Goal: Information Seeking & Learning: Understand process/instructions

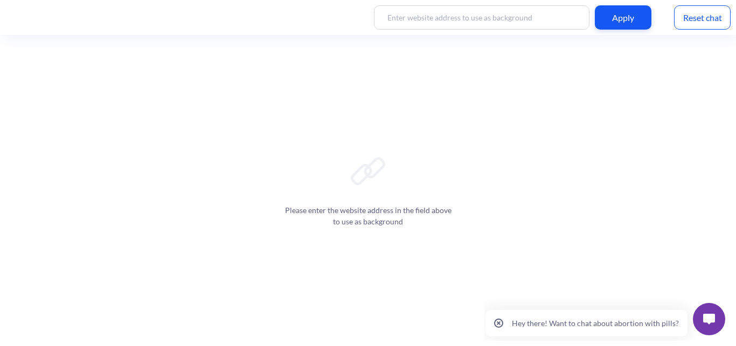
click at [717, 325] on button at bounding box center [709, 319] width 32 height 32
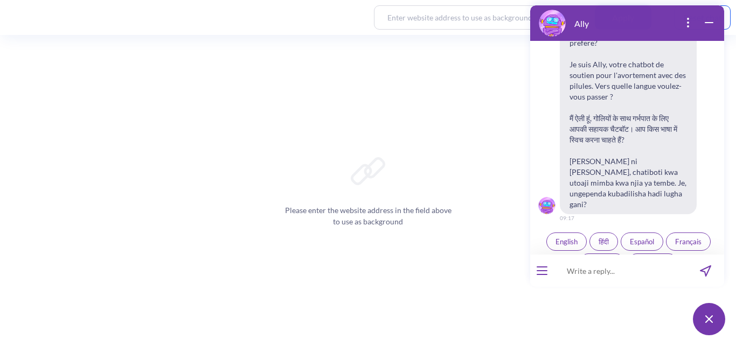
scroll to position [176, 0]
click at [558, 232] on button "English" at bounding box center [566, 241] width 40 height 18
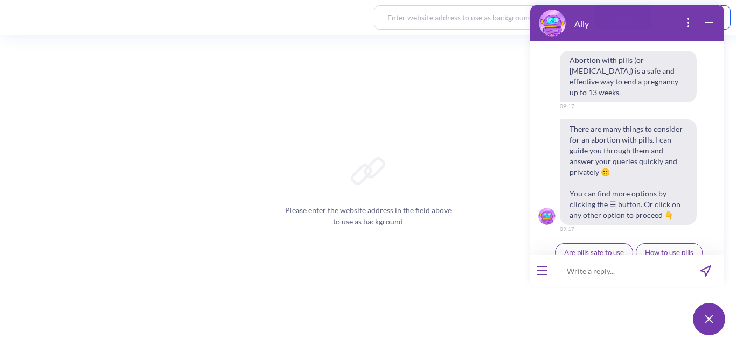
scroll to position [394, 0]
click at [678, 269] on span "Ally by Your Side" at bounding box center [668, 273] width 51 height 9
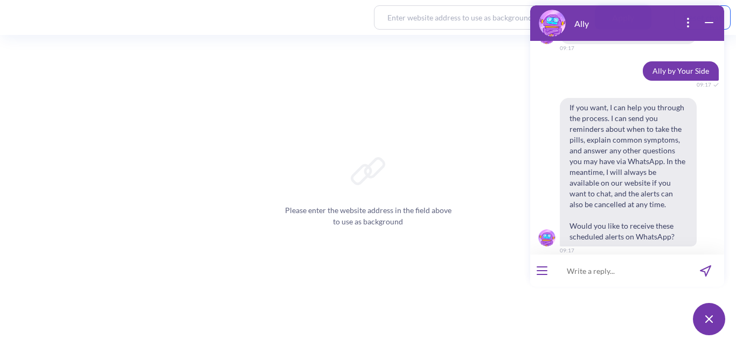
scroll to position [575, 0]
click at [612, 269] on span "Yes" at bounding box center [613, 273] width 11 height 9
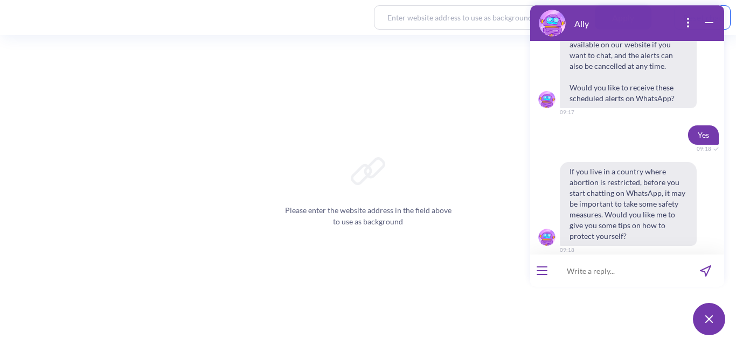
scroll to position [713, 0]
click at [610, 269] on span "Yes" at bounding box center [613, 273] width 11 height 9
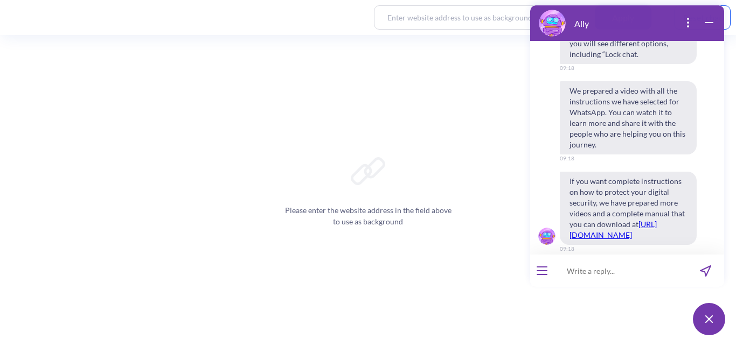
scroll to position [1086, 0]
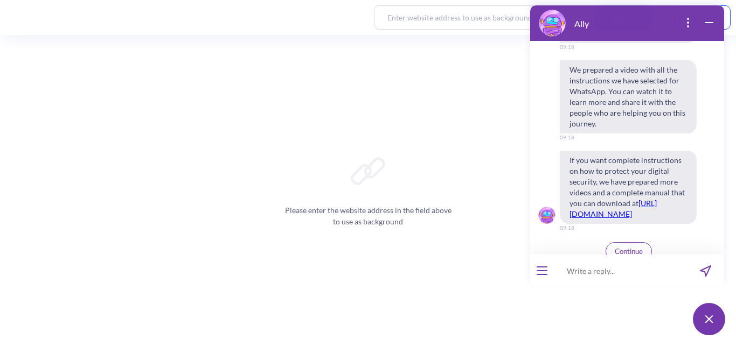
click at [629, 247] on span "Continue" at bounding box center [629, 251] width 28 height 9
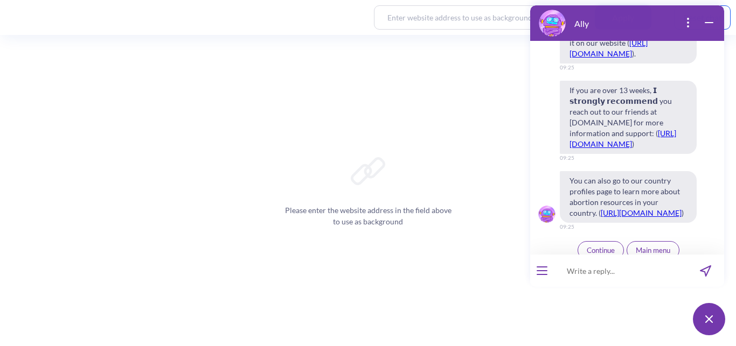
scroll to position [1661, 0]
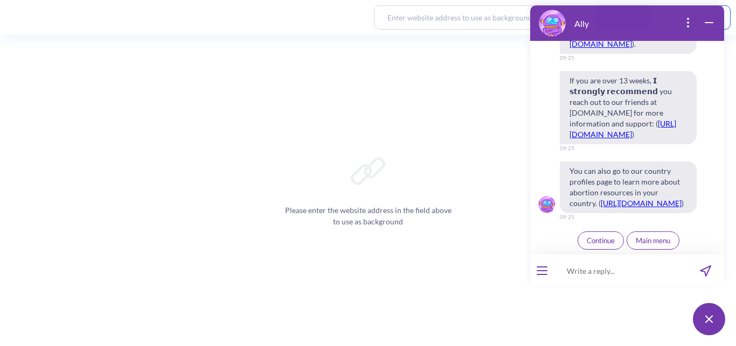
click at [604, 240] on span "Continue" at bounding box center [601, 240] width 28 height 9
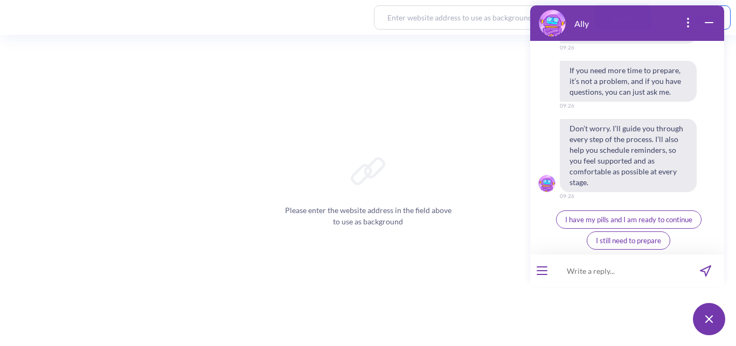
scroll to position [2161, 0]
click at [680, 220] on span "I have my pills and I am ready to continue" at bounding box center [628, 219] width 127 height 9
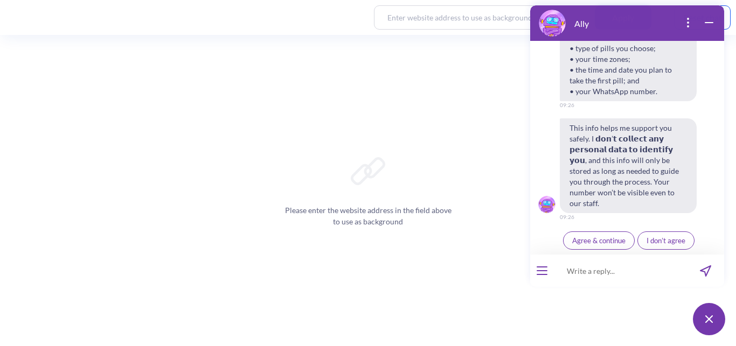
scroll to position [2389, 0]
click at [599, 239] on span "Agree & continue" at bounding box center [598, 240] width 53 height 9
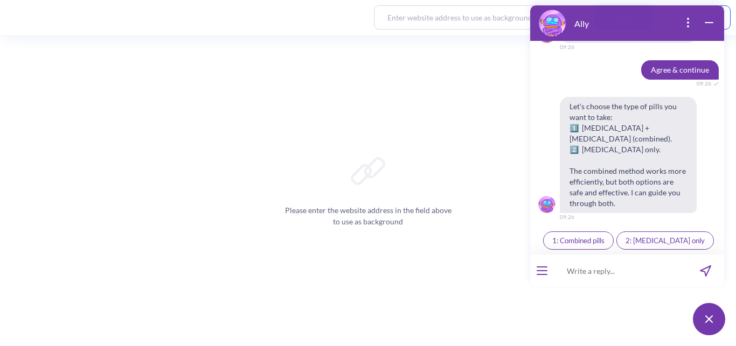
scroll to position [2560, 0]
click at [649, 246] on button "2: Misoprostol only" at bounding box center [664, 241] width 97 height 18
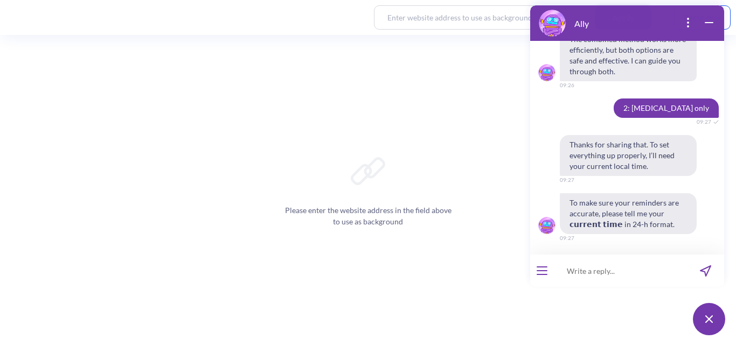
scroll to position [2692, 0]
click at [594, 274] on input at bounding box center [620, 271] width 133 height 32
type input "9:28"
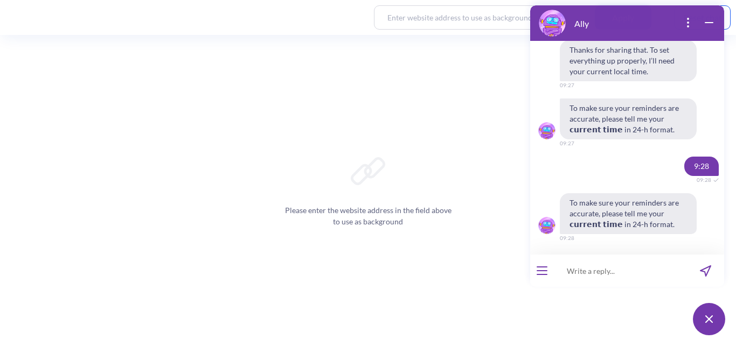
scroll to position [2786, 0]
type input "09:30"
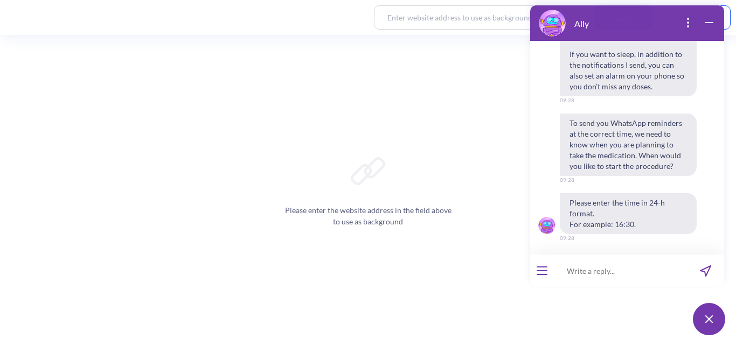
scroll to position [3170, 0]
click at [581, 270] on input at bounding box center [620, 271] width 133 height 32
type input "11:00"
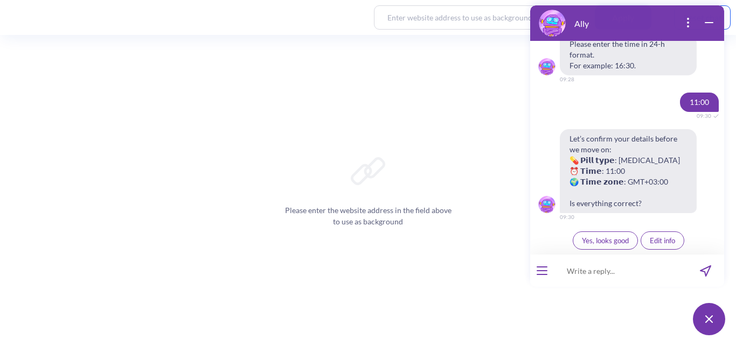
scroll to position [3329, 0]
click at [605, 242] on span "Yes, looks good" at bounding box center [605, 240] width 47 height 9
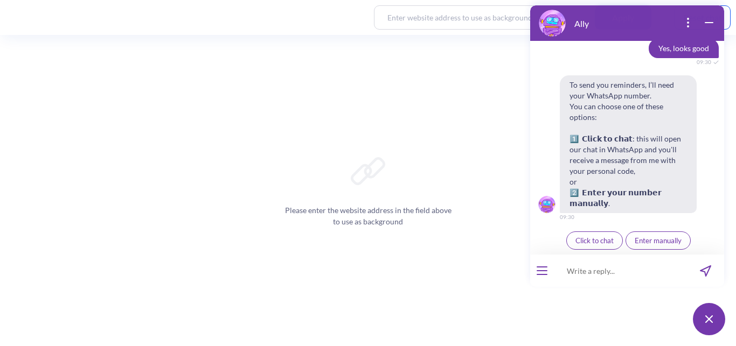
scroll to position [3510, 0]
click at [590, 247] on button "Click to chat" at bounding box center [594, 241] width 57 height 18
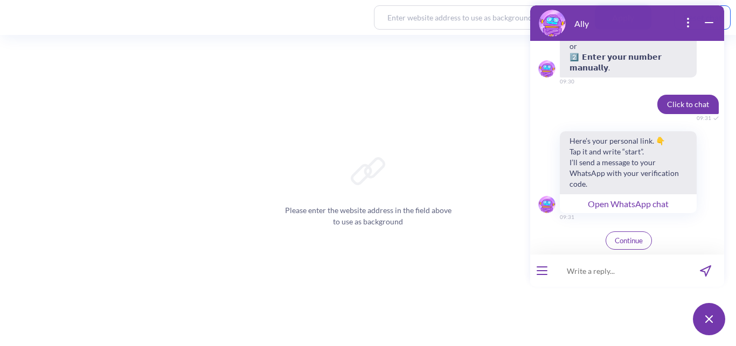
scroll to position [3646, 0]
click at [623, 241] on span "Continue" at bounding box center [629, 240] width 28 height 9
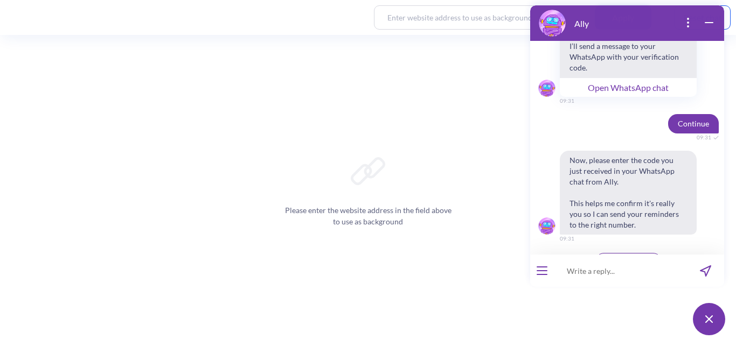
scroll to position [3784, 0]
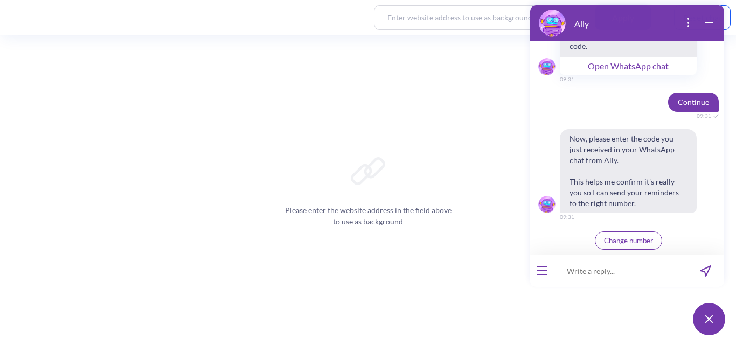
click at [639, 238] on span "Change number" at bounding box center [628, 240] width 49 height 9
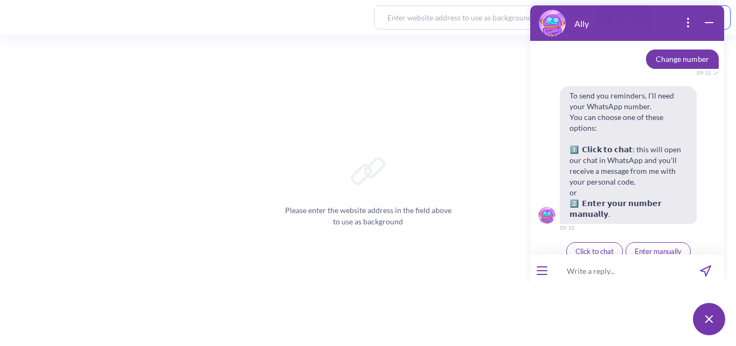
scroll to position [3965, 0]
click at [659, 247] on span "Enter manually" at bounding box center [658, 251] width 47 height 9
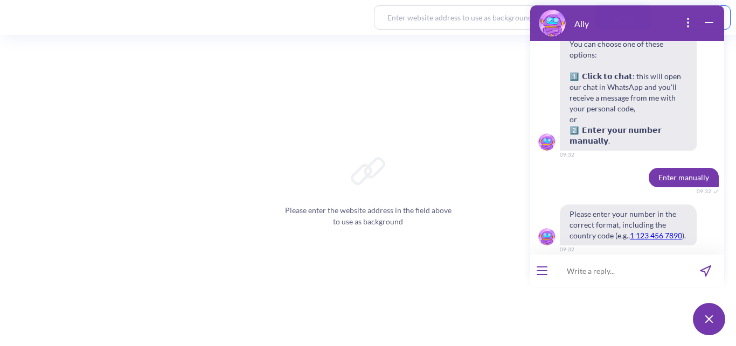
scroll to position [4038, 0]
click at [596, 273] on input at bounding box center [620, 271] width 133 height 32
type input "+256 751320115"
click at [701, 269] on icon "send message" at bounding box center [705, 271] width 11 height 11
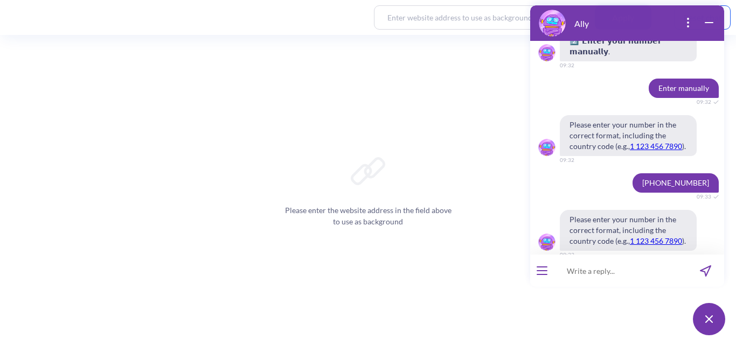
scroll to position [4133, 0]
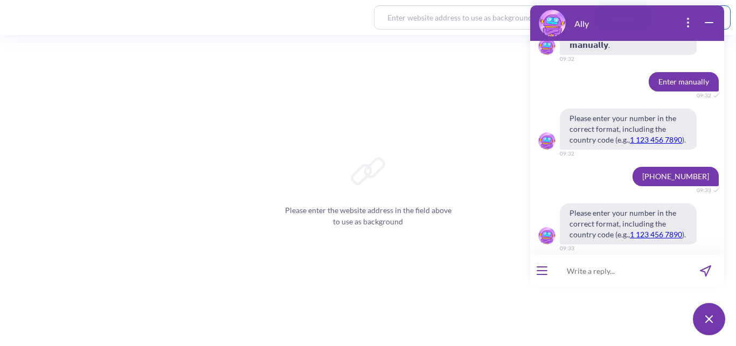
click at [607, 276] on input at bounding box center [620, 271] width 133 height 32
type input "+256 752 320 115"
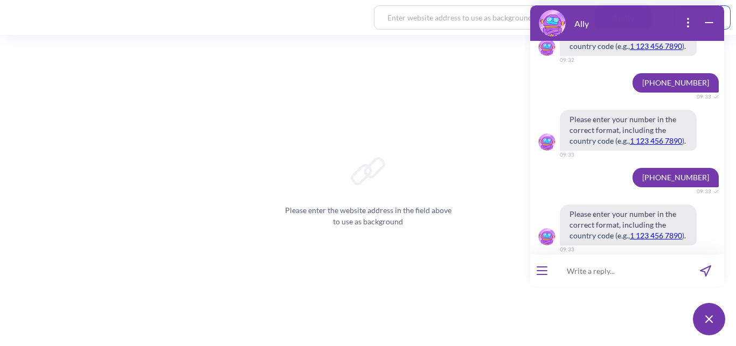
scroll to position [4228, 0]
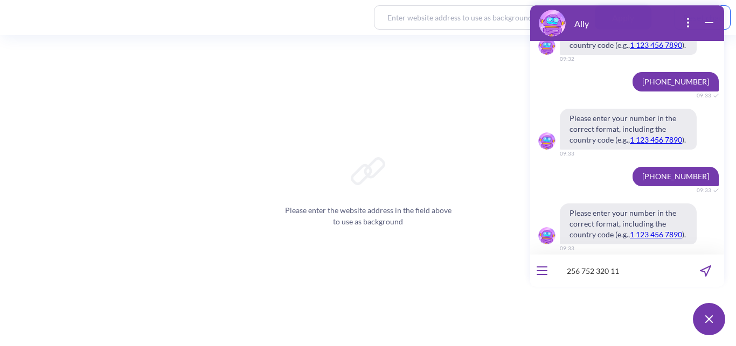
type input "256 752 320 115"
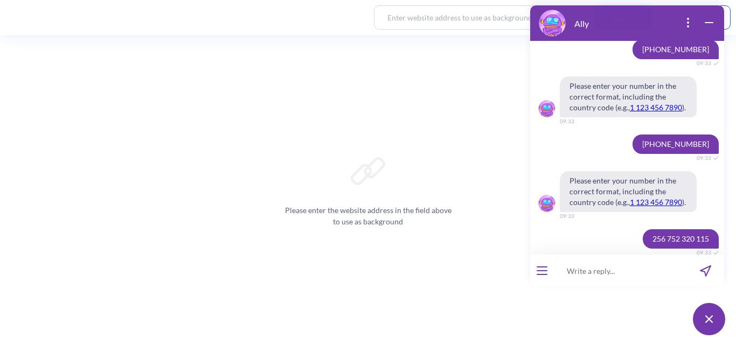
scroll to position [4387, 0]
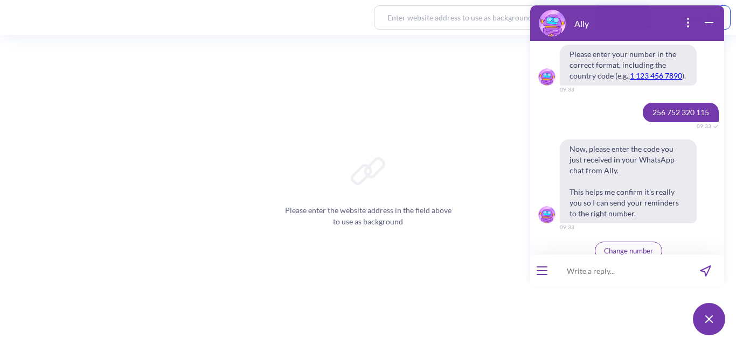
click at [623, 246] on button "Change number" at bounding box center [628, 251] width 67 height 18
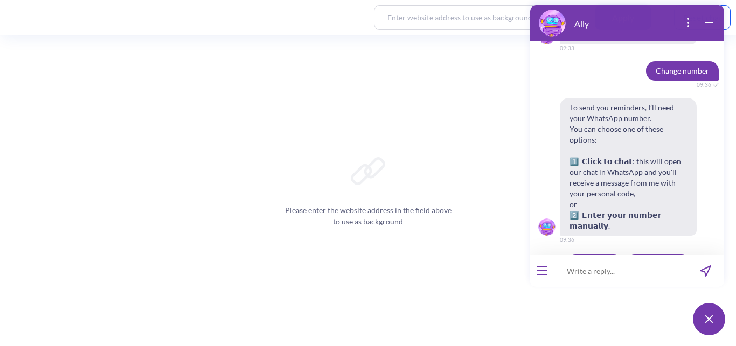
click at [589, 275] on input at bounding box center [620, 271] width 133 height 32
click at [638, 253] on button "Enter manually" at bounding box center [657, 262] width 65 height 18
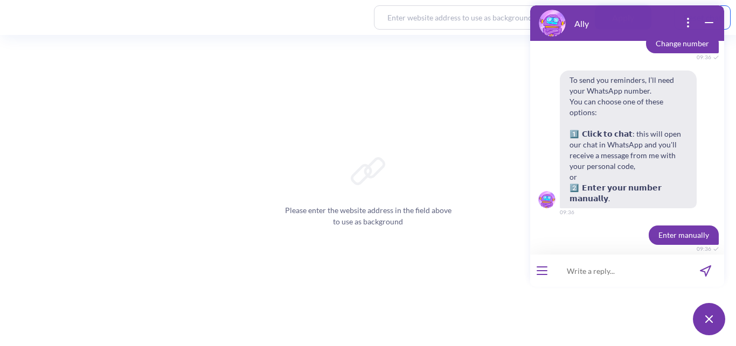
click at [581, 272] on input at bounding box center [620, 271] width 133 height 32
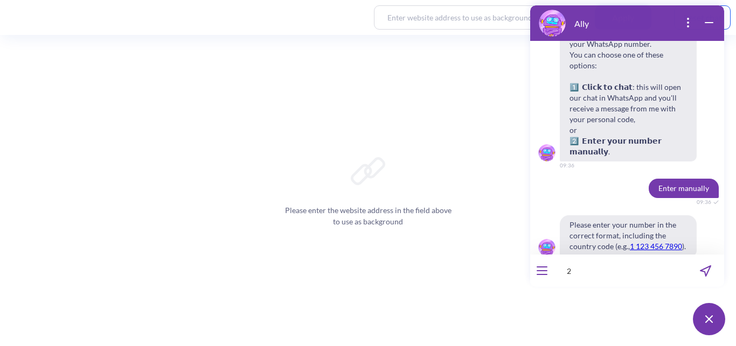
scroll to position [4642, 0]
type input "256 751320115"
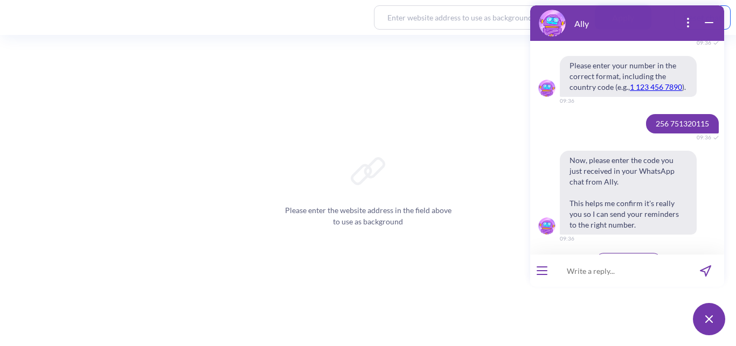
scroll to position [4801, 0]
click at [589, 273] on input at bounding box center [620, 271] width 133 height 32
type input "435956"
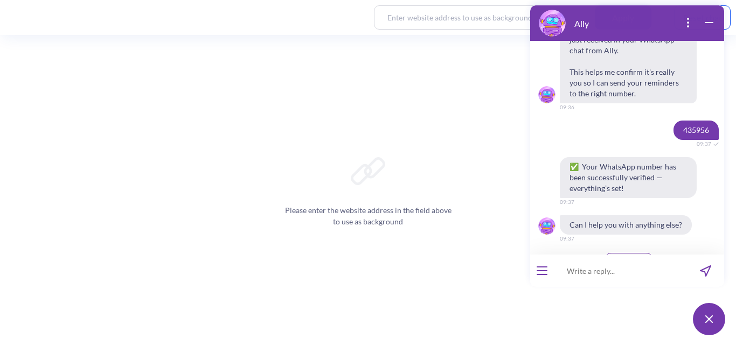
scroll to position [4932, 0]
click at [627, 275] on input at bounding box center [620, 271] width 133 height 32
type input "n"
click at [634, 257] on span "Main menu" at bounding box center [628, 261] width 34 height 9
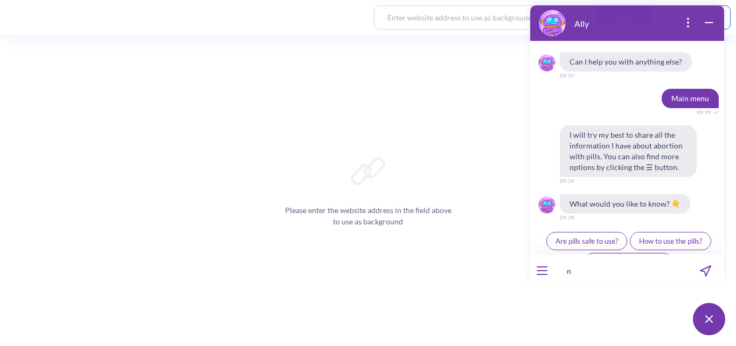
scroll to position [5095, 0]
click at [663, 236] on span "How to use the pills?" at bounding box center [670, 240] width 63 height 9
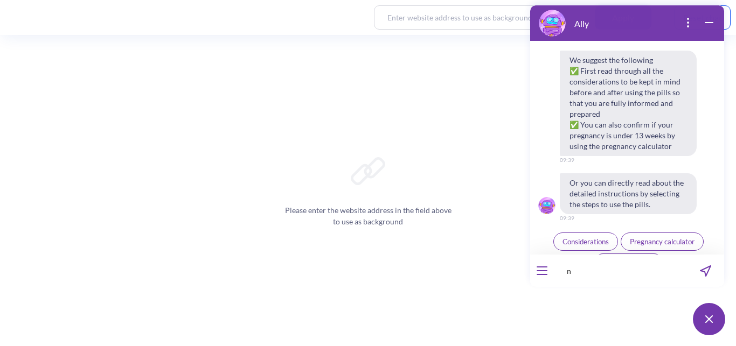
scroll to position [5382, 0]
click at [708, 20] on icon "wrap widget" at bounding box center [708, 22] width 13 height 13
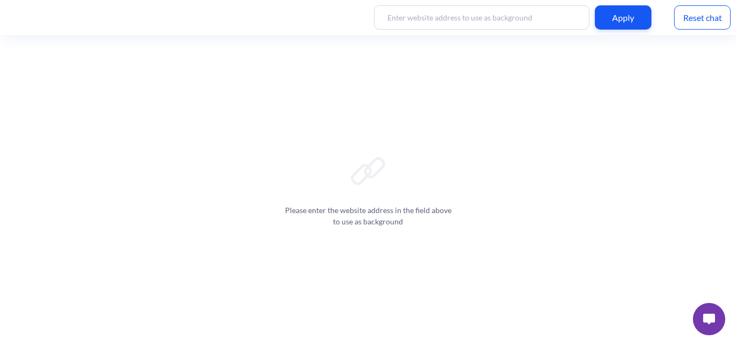
click at [705, 26] on div "Reset chat" at bounding box center [702, 17] width 57 height 24
click at [705, 306] on button at bounding box center [709, 319] width 32 height 32
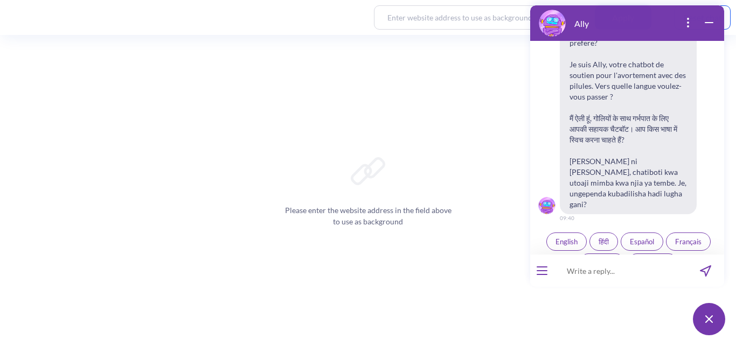
scroll to position [176, 0]
click at [705, 19] on icon "wrap widget" at bounding box center [708, 22] width 13 height 13
